Goal: Register for event/course

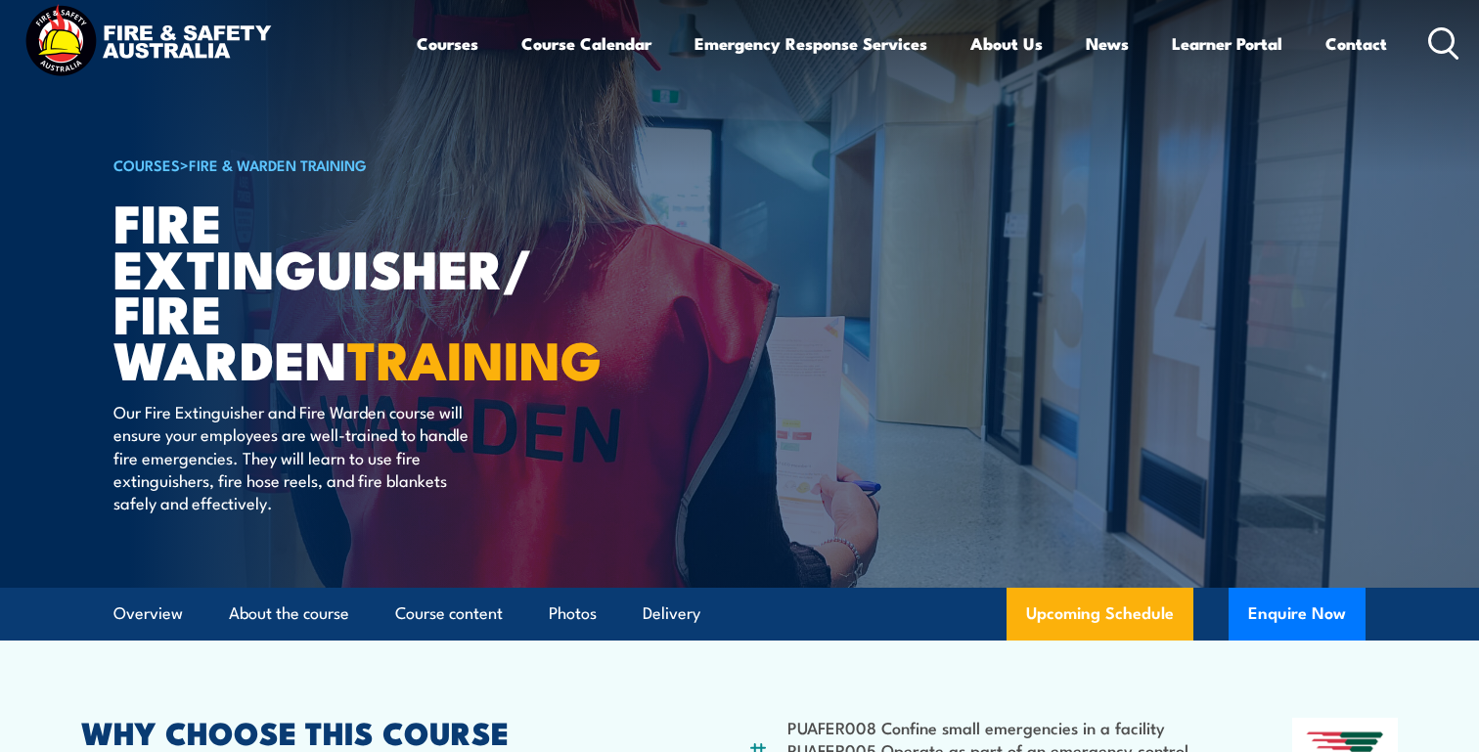
scroll to position [21, 0]
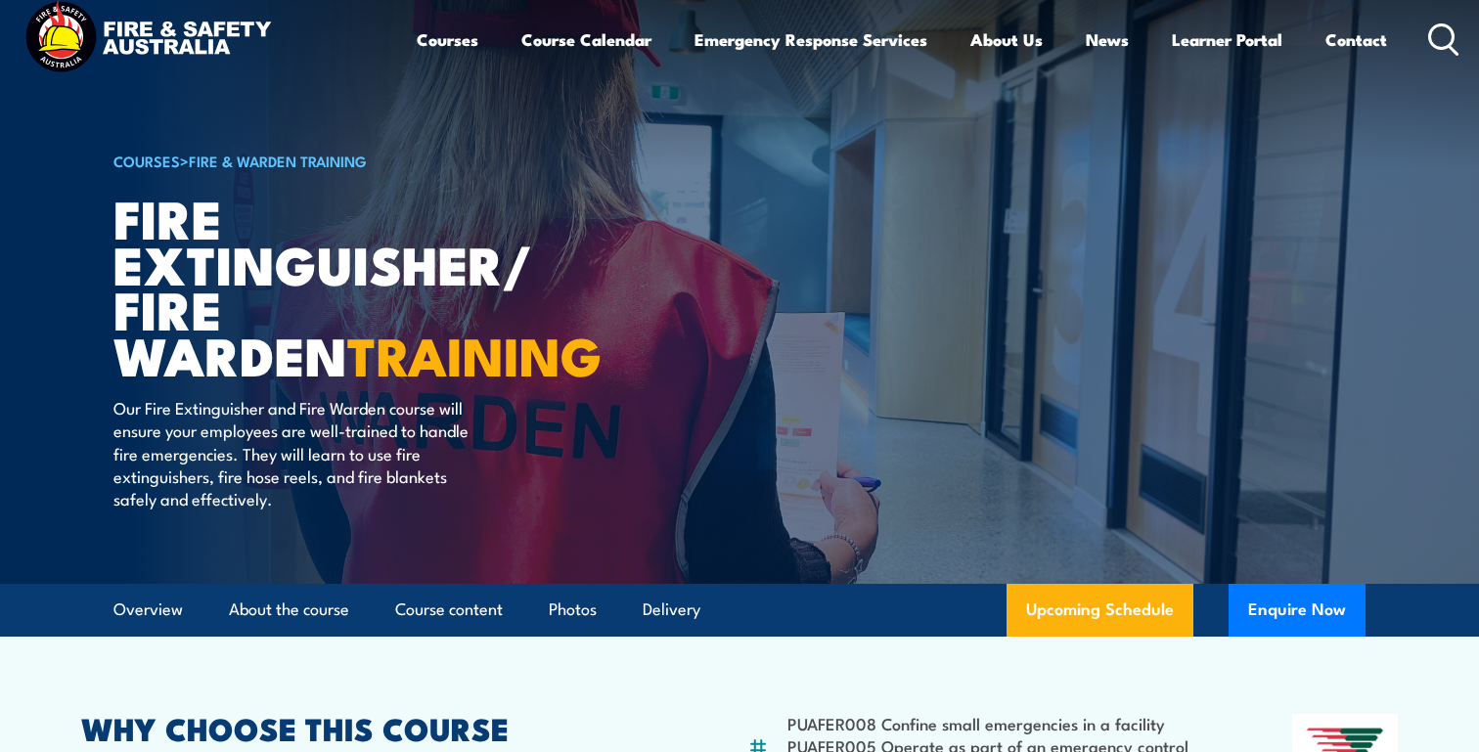
click at [605, 180] on article "COURSES > Fire & Warden Training Fire Extinguisher/ Fire Warden TRAINING Our Fi…" at bounding box center [739, 281] width 1252 height 605
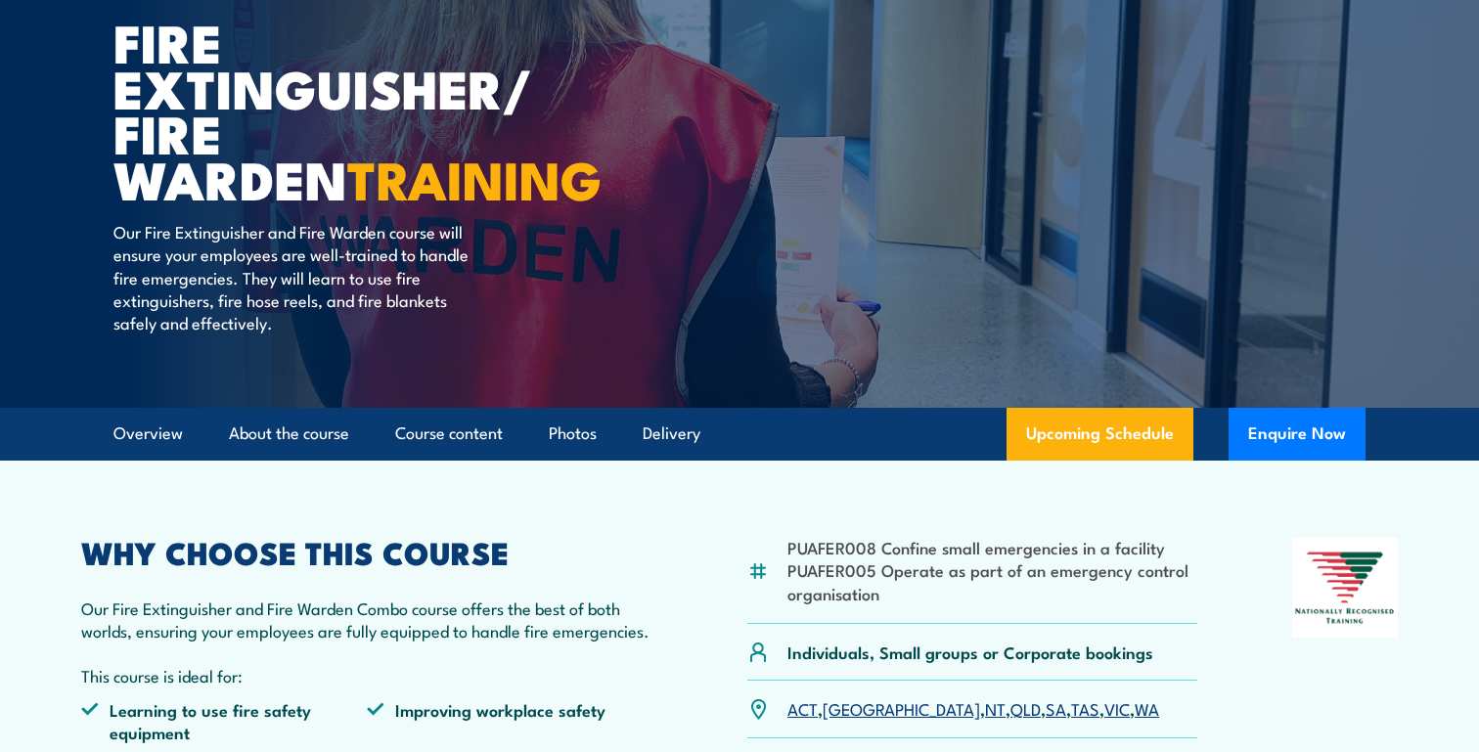
scroll to position [218, 0]
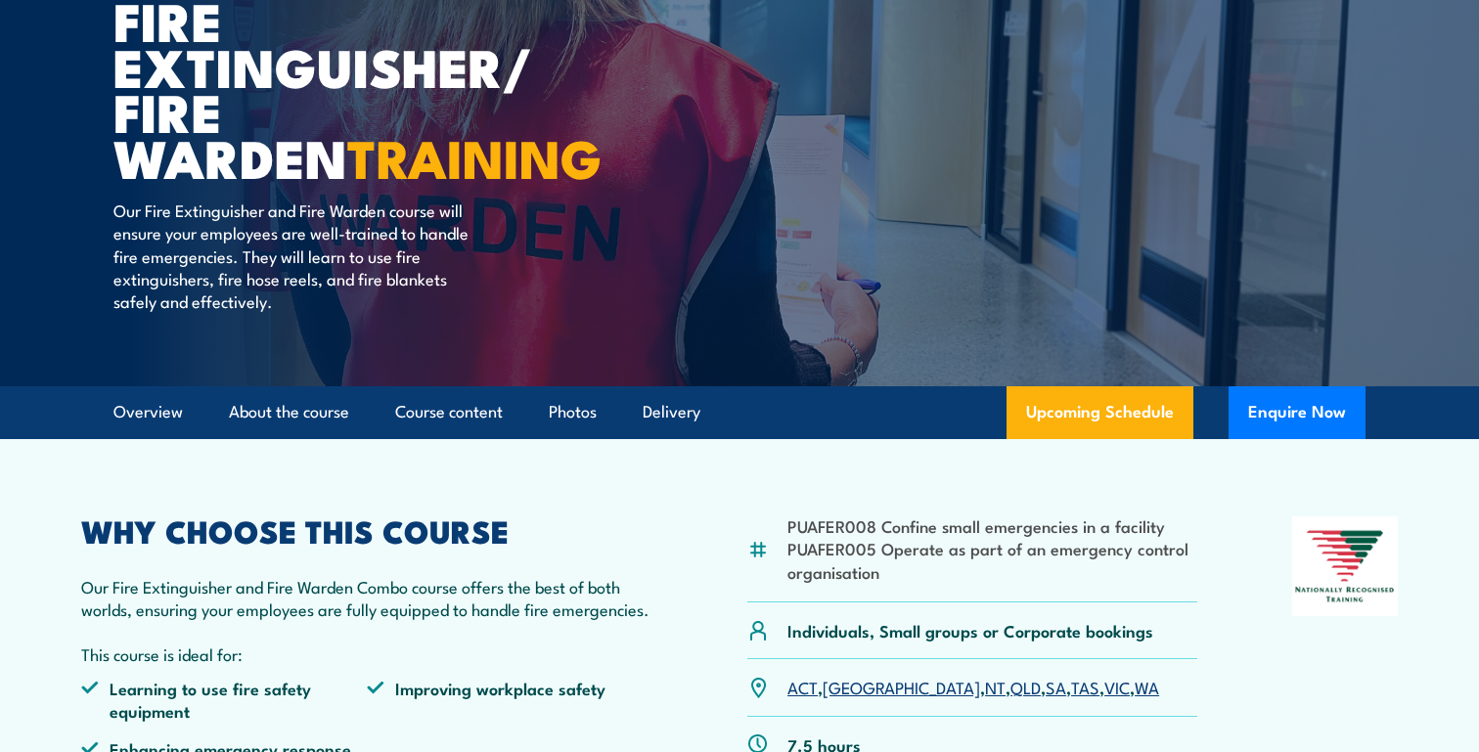
click at [297, 494] on article "PUAFER008 Confine small emergencies in a facility PUAFER005 Operate as part of …" at bounding box center [740, 630] width 1370 height 382
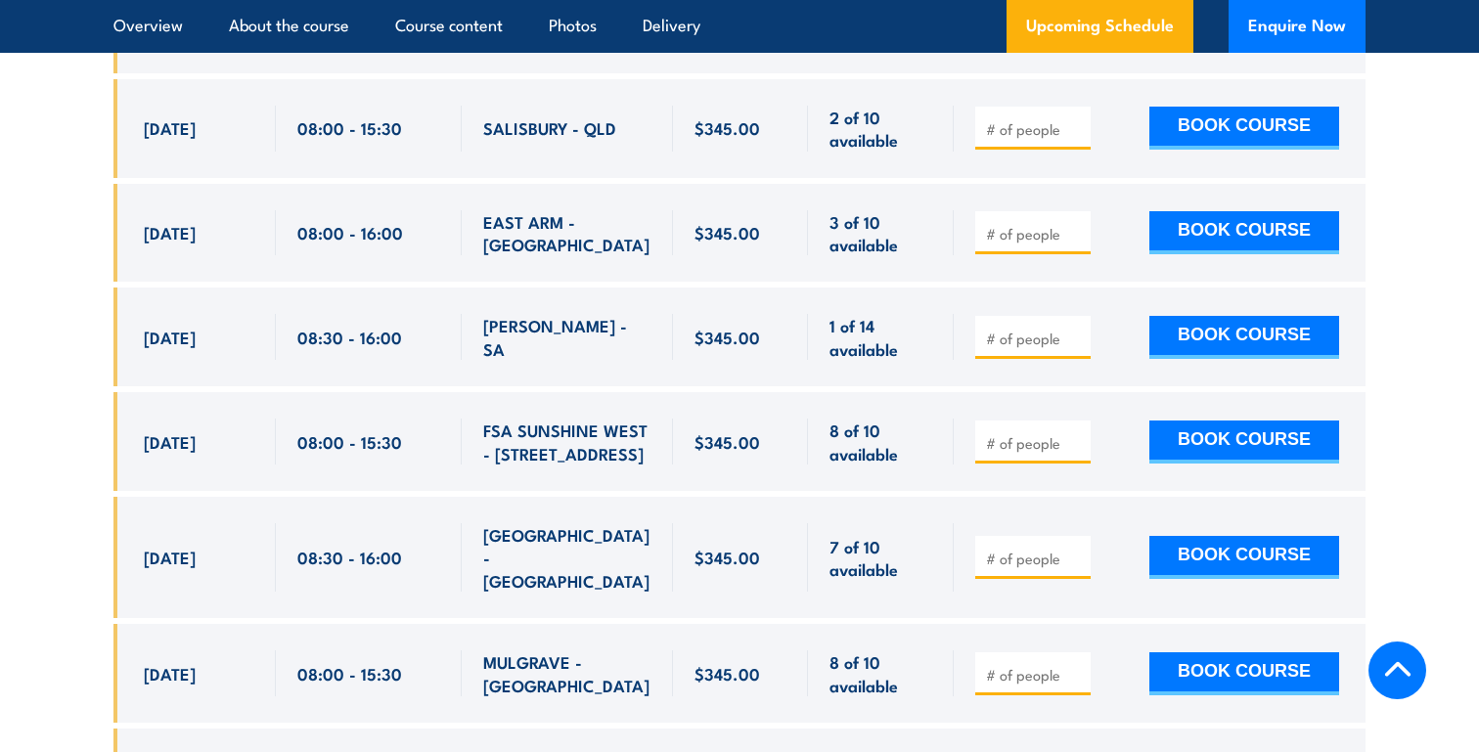
scroll to position [3592, 0]
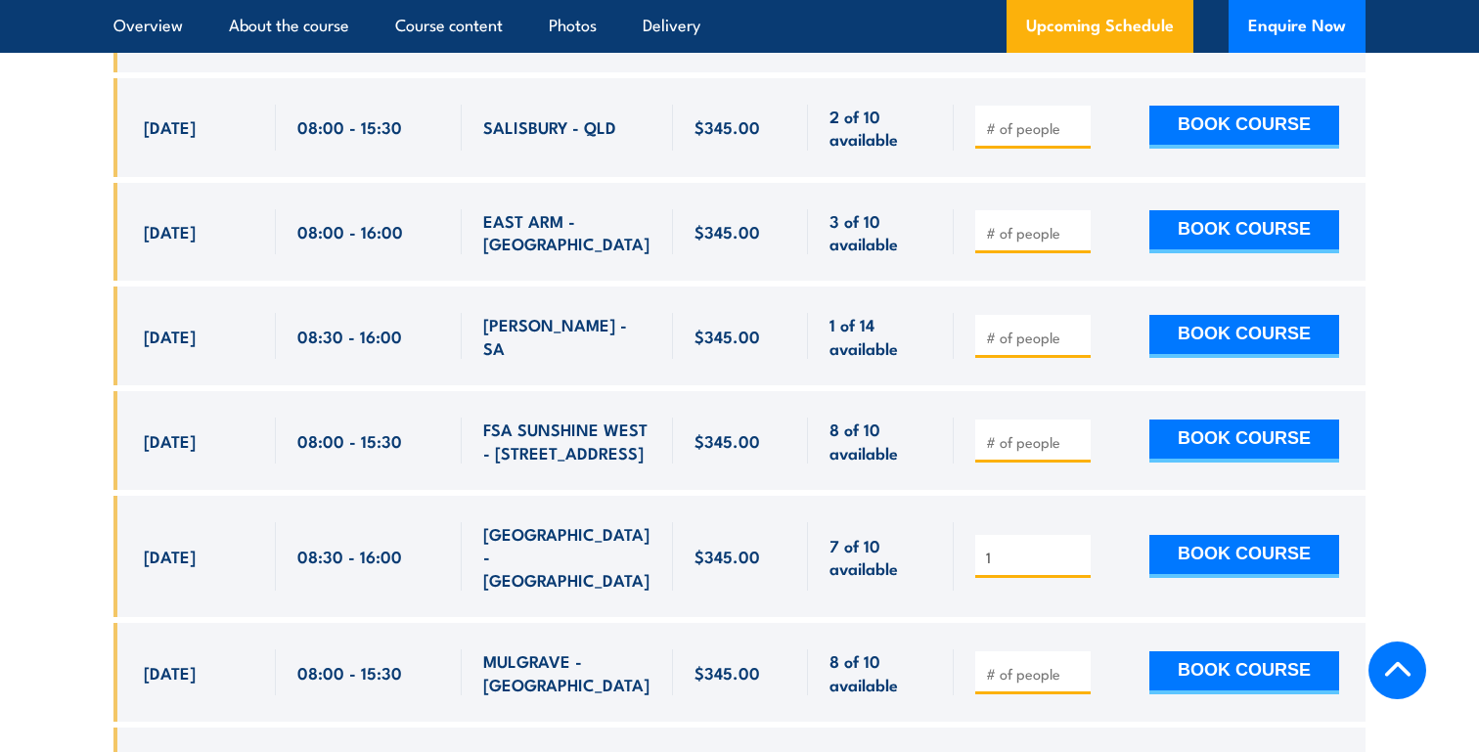
click at [1077, 548] on input "1" at bounding box center [1035, 558] width 98 height 20
click at [1077, 548] on input "2" at bounding box center [1035, 558] width 98 height 20
type input "3"
click at [1077, 548] on input "3" at bounding box center [1035, 558] width 98 height 20
drag, startPoint x: 122, startPoint y: 504, endPoint x: 367, endPoint y: 514, distance: 244.8
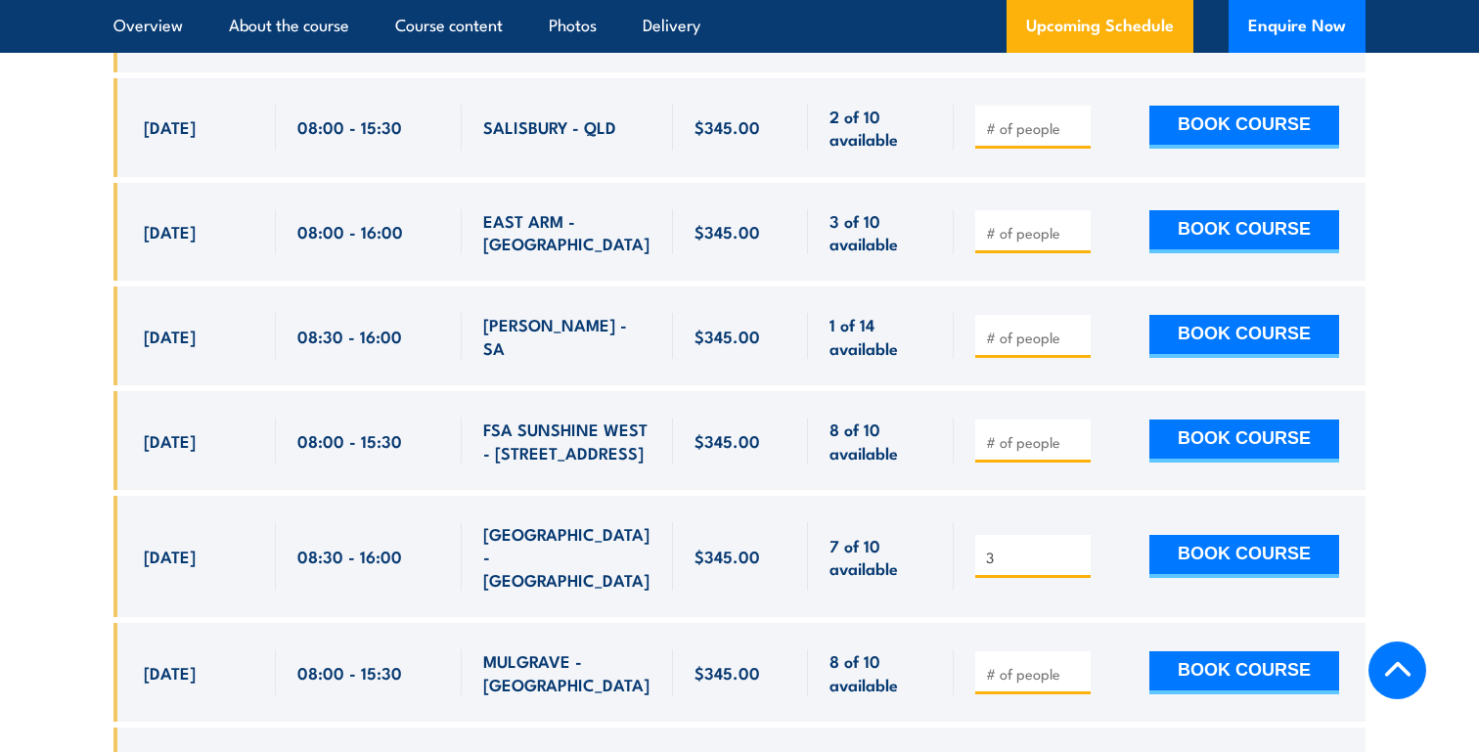
click at [366, 514] on div "[DATE] 08:30 - 08:30" at bounding box center [739, 556] width 1252 height 121
drag, startPoint x: 164, startPoint y: 486, endPoint x: 475, endPoint y: 532, distance: 314.5
click at [474, 531] on div "[DATE] 08:30 - 08:30" at bounding box center [739, 556] width 1252 height 121
click at [520, 523] on div "[GEOGRAPHIC_DATA] - [GEOGRAPHIC_DATA]" at bounding box center [567, 556] width 211 height 121
